Goal: Task Accomplishment & Management: Complete application form

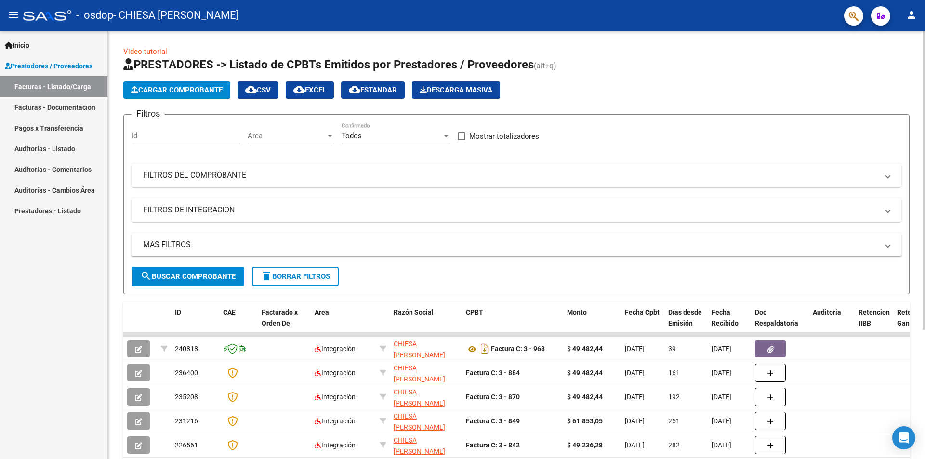
click at [185, 93] on span "Cargar Comprobante" at bounding box center [177, 90] width 92 height 9
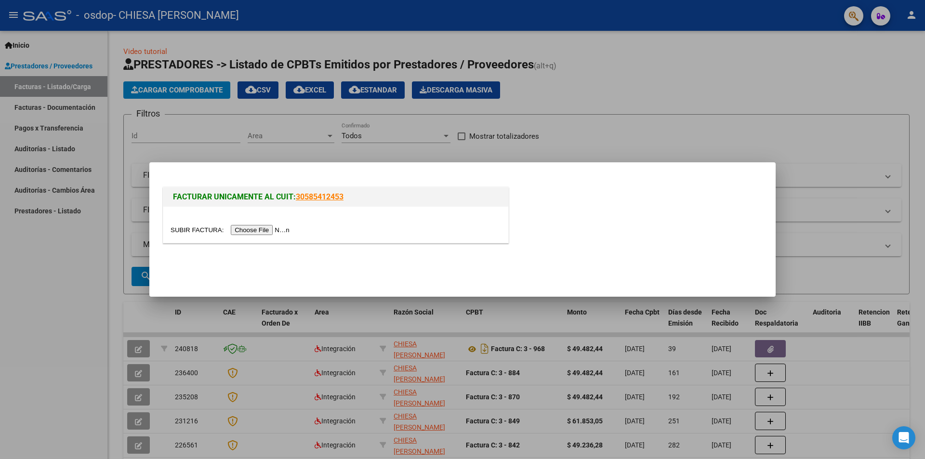
click at [255, 228] on input "file" at bounding box center [232, 230] width 122 height 10
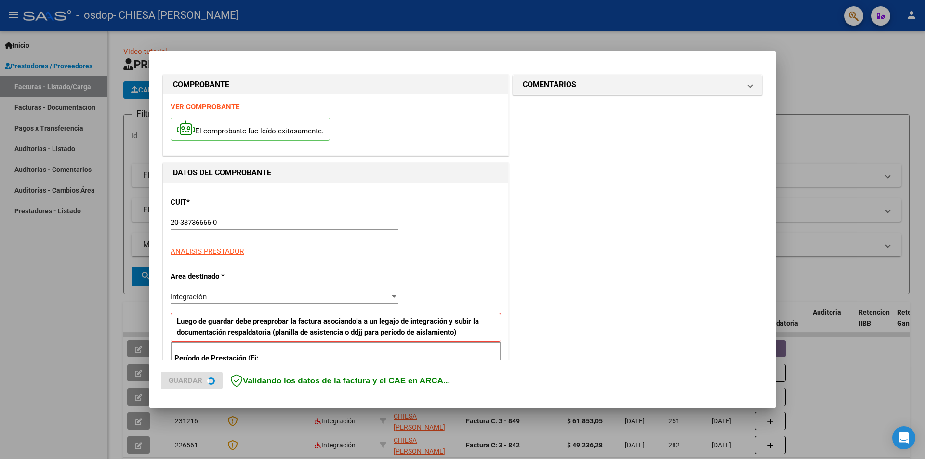
scroll to position [168, 0]
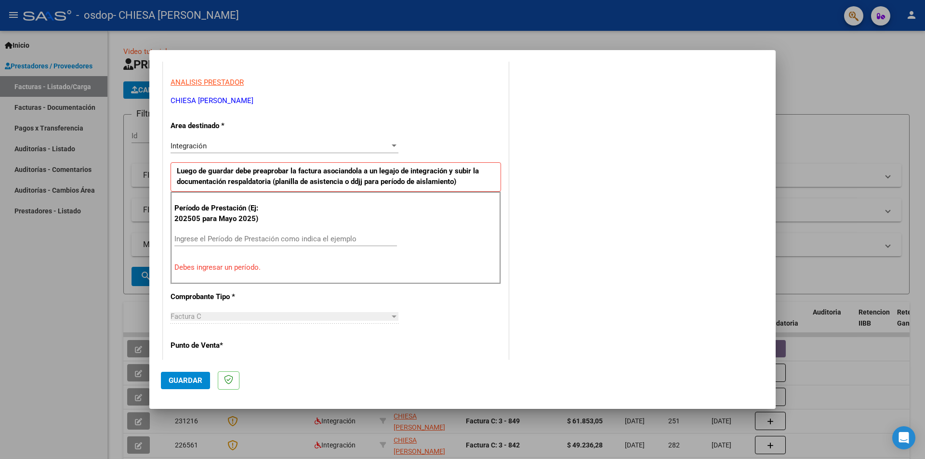
click at [233, 243] on input "Ingrese el Período de Prestación como indica el ejemplo" at bounding box center [285, 239] width 223 height 9
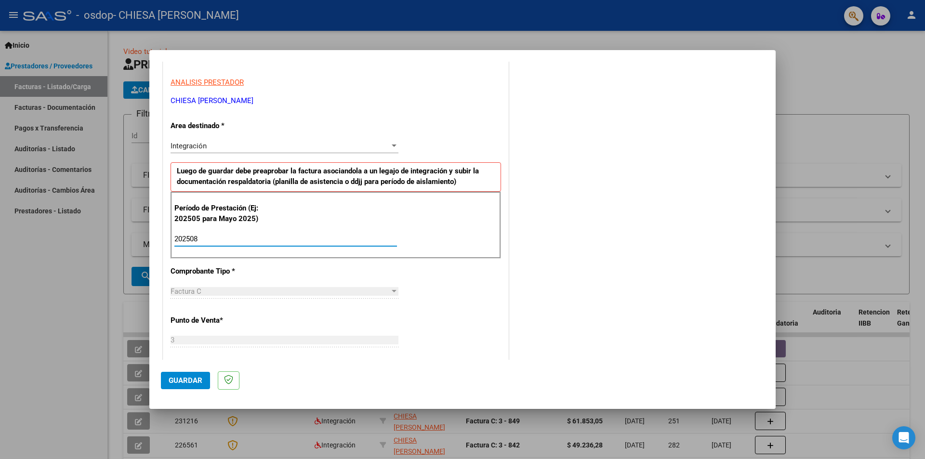
type input "202508"
click at [193, 379] on span "Guardar" at bounding box center [186, 380] width 34 height 9
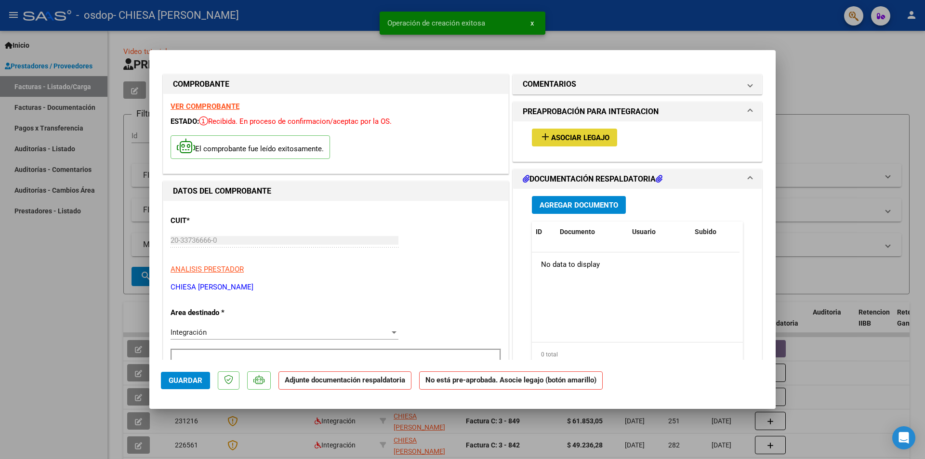
click at [591, 138] on span "Asociar Legajo" at bounding box center [580, 137] width 58 height 9
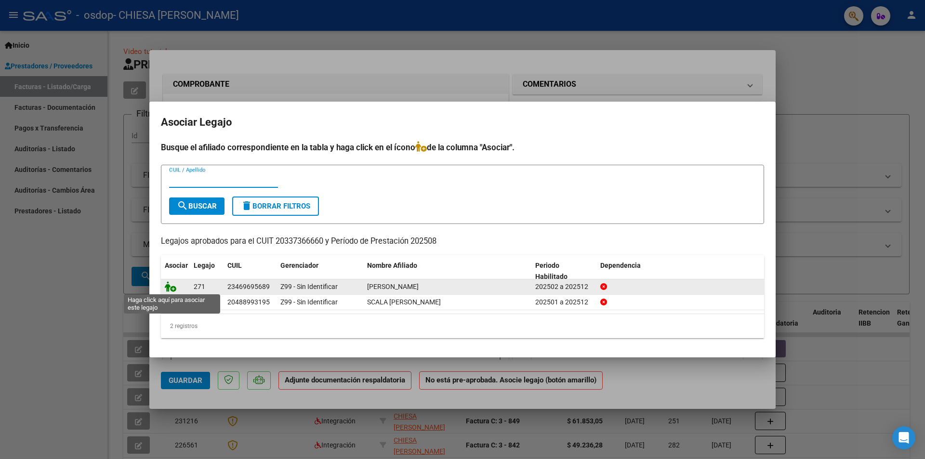
click at [173, 285] on icon at bounding box center [171, 286] width 12 height 11
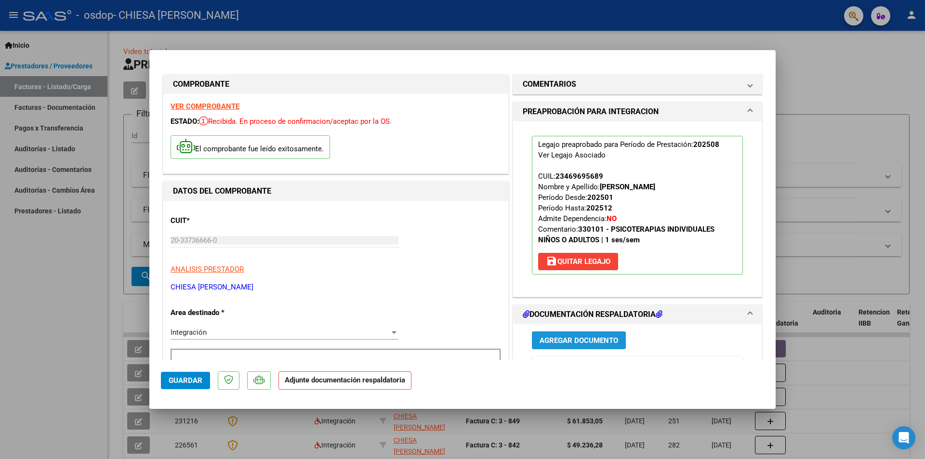
click at [564, 341] on span "Agregar Documento" at bounding box center [579, 340] width 79 height 9
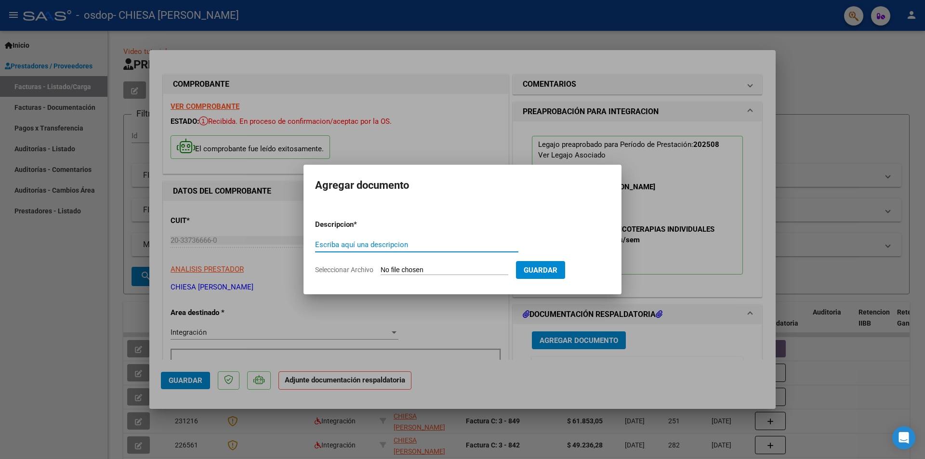
click at [379, 244] on input "Escriba aquí una descripcion" at bounding box center [416, 244] width 203 height 9
click at [416, 268] on input "Seleccionar Archivo" at bounding box center [445, 270] width 128 height 9
type input "C:\fakepath\ASISTENCIA.pdf"
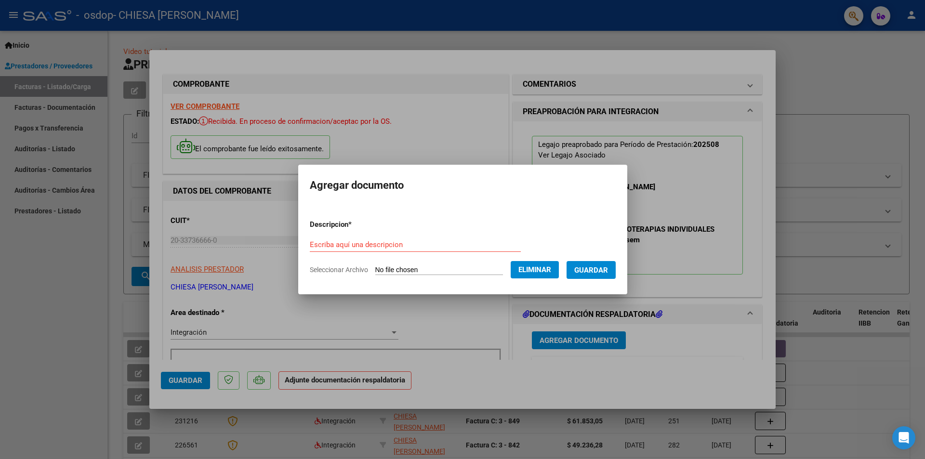
click at [426, 246] on input "Escriba aquí una descripcion" at bounding box center [415, 244] width 211 height 9
type input "ASISTENCIA"
click at [593, 265] on button "Guardar" at bounding box center [591, 270] width 49 height 18
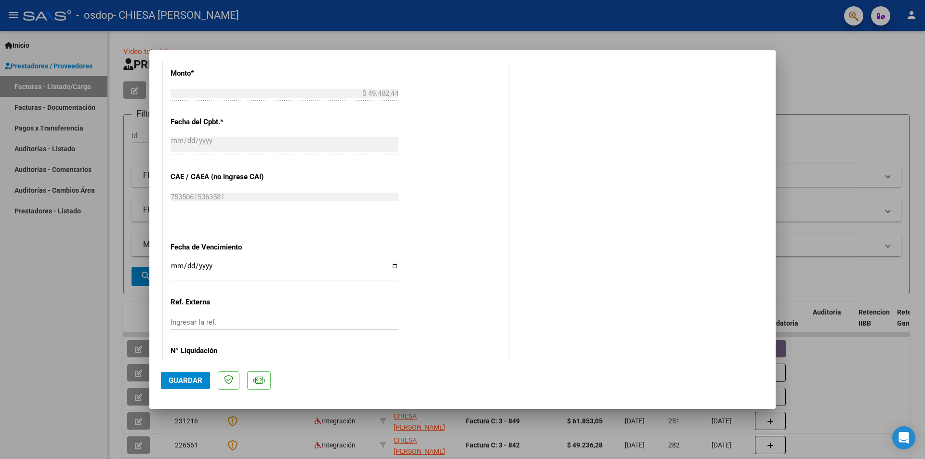
scroll to position [564, 0]
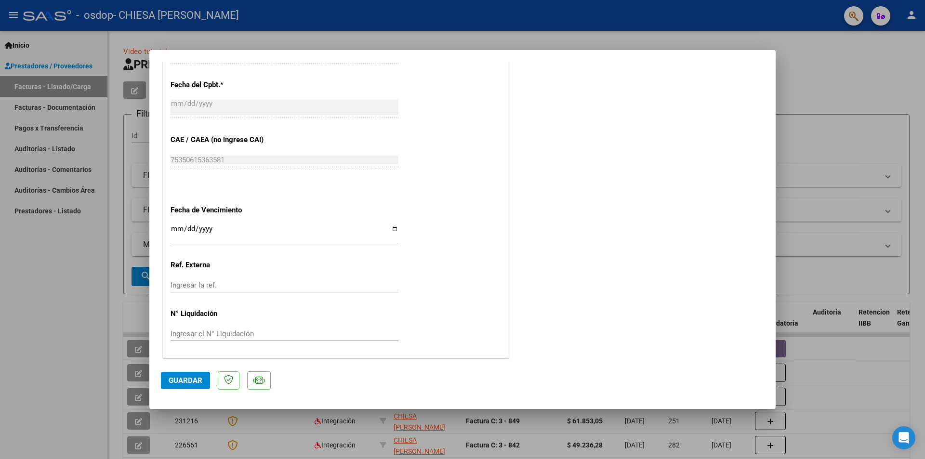
click at [194, 377] on span "Guardar" at bounding box center [186, 380] width 34 height 9
click at [72, 278] on div at bounding box center [462, 229] width 925 height 459
type input "$ 0,00"
